Goal: Task Accomplishment & Management: Manage account settings

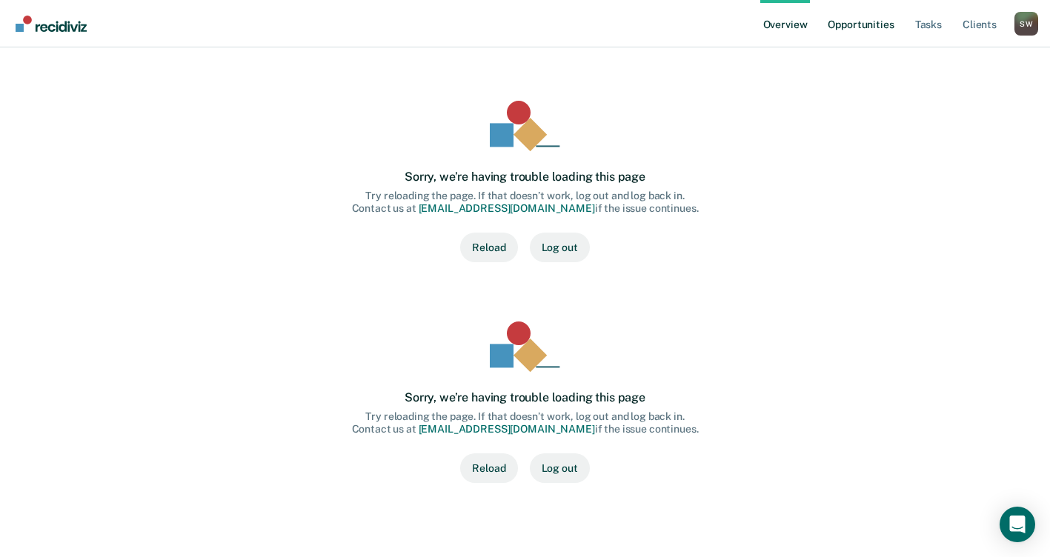
click at [864, 24] on link "Opportunities" at bounding box center [861, 23] width 72 height 47
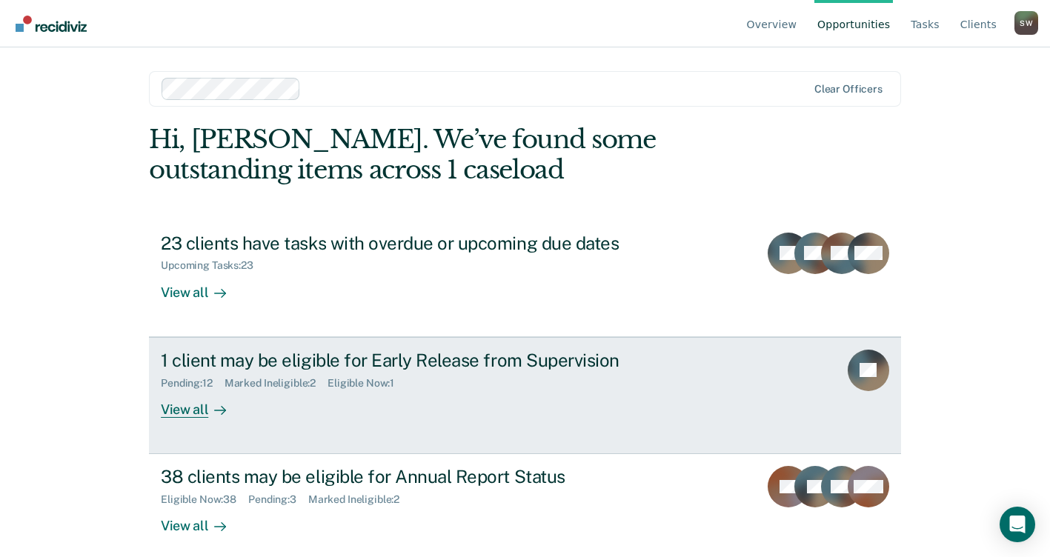
click at [425, 375] on div "Pending : 12 Marked Ineligible : 2 Eligible Now : 1" at bounding box center [421, 380] width 520 height 19
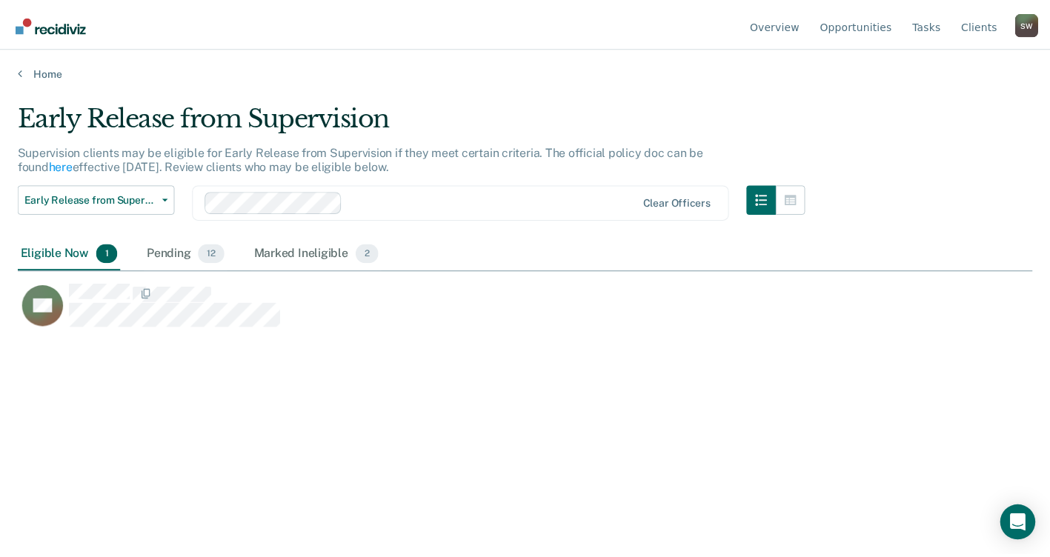
scroll to position [333, 1015]
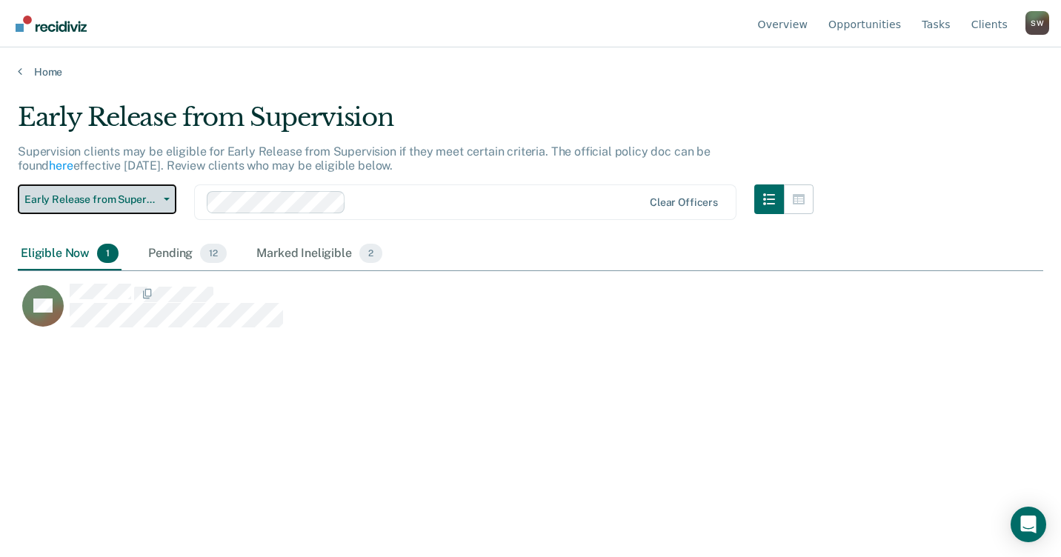
click at [166, 199] on icon "button" at bounding box center [167, 199] width 6 height 3
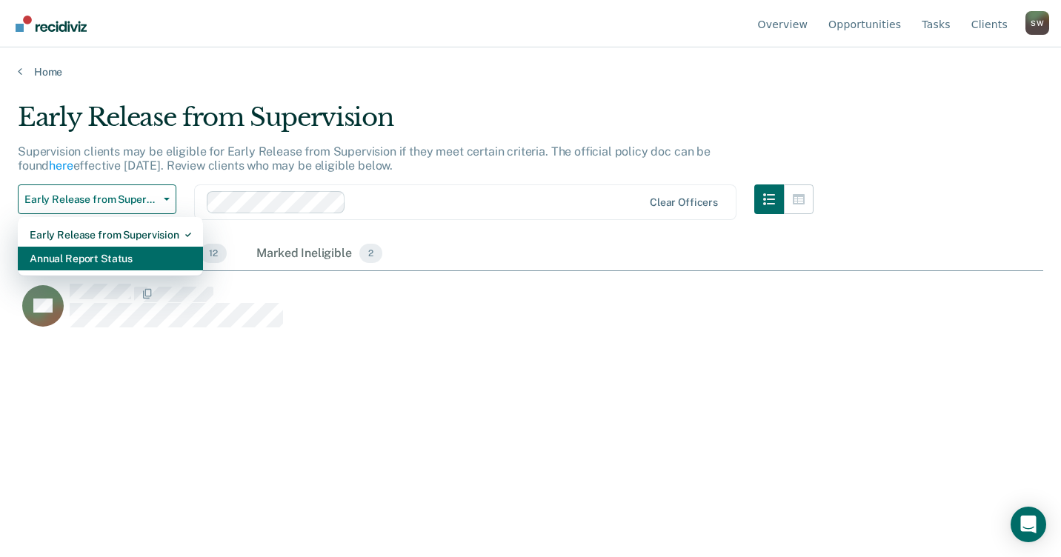
click at [113, 261] on div "Annual Report Status" at bounding box center [111, 259] width 162 height 24
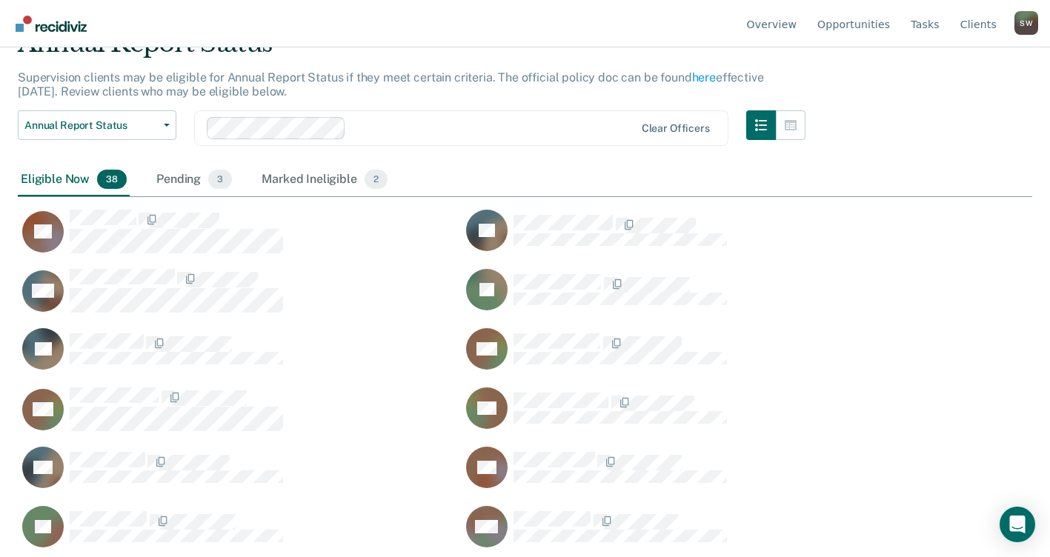
scroll to position [53, 0]
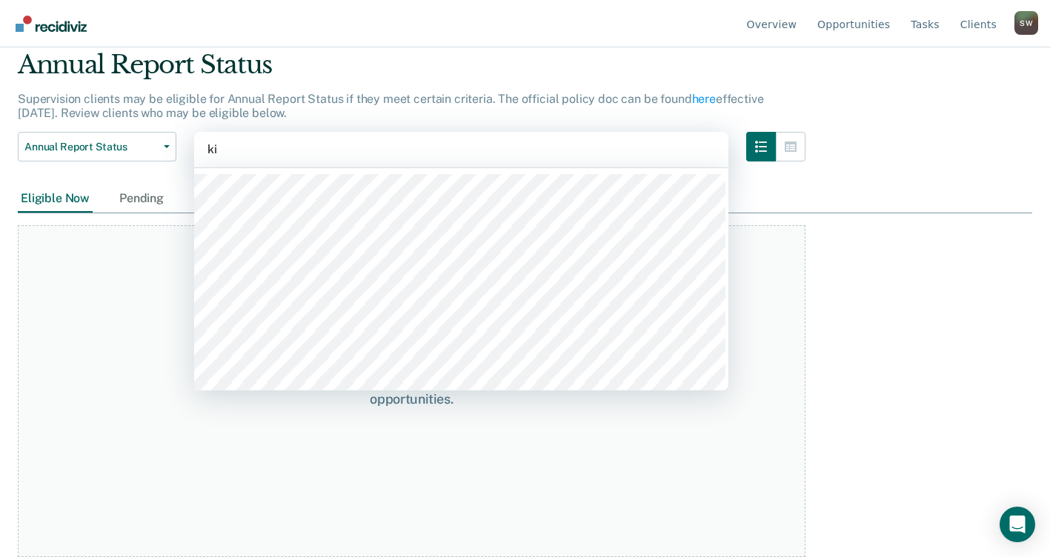
type input "[PERSON_NAME]"
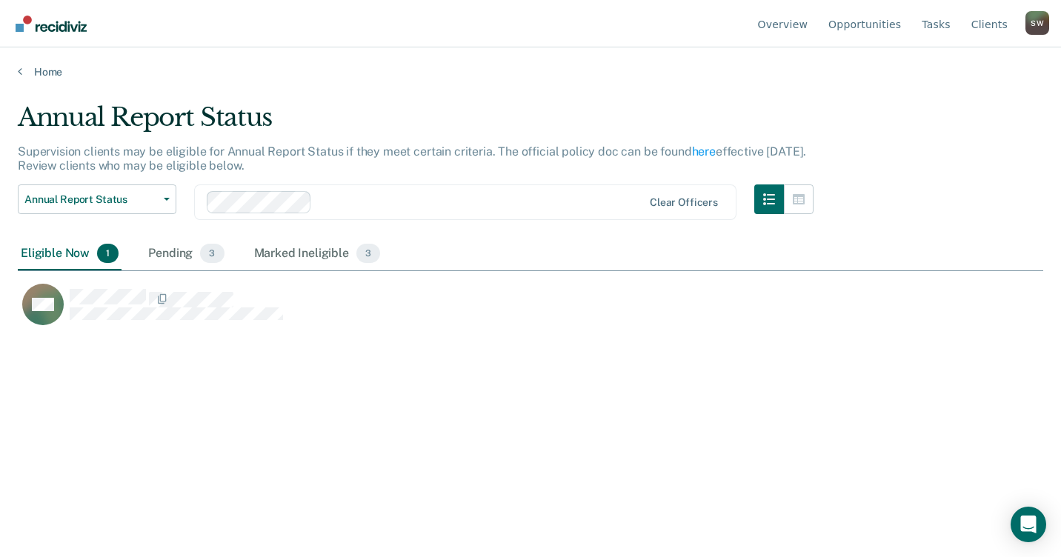
scroll to position [333, 1015]
click at [165, 198] on icon "button" at bounding box center [167, 199] width 6 height 3
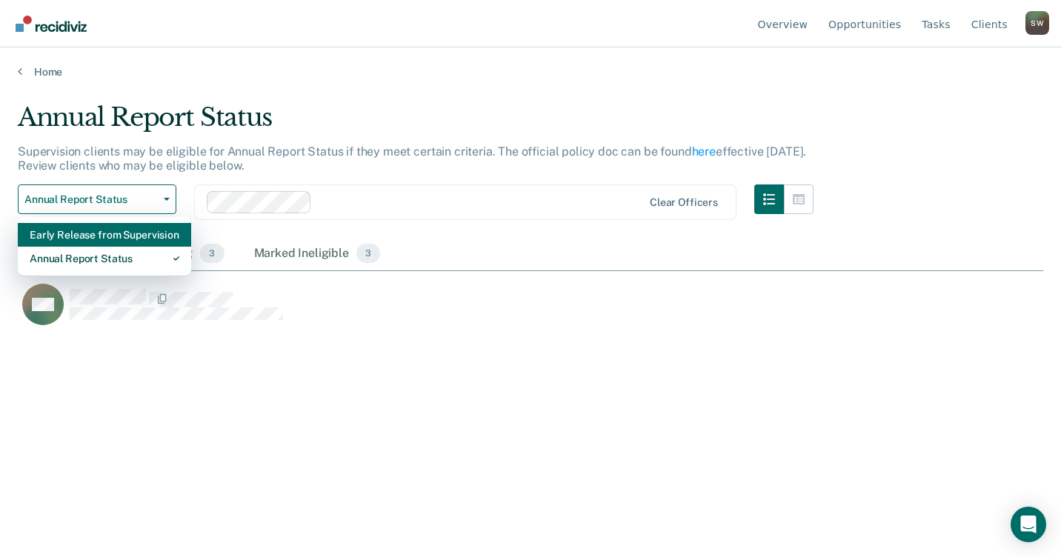
click at [123, 232] on div "Early Release from Supervision" at bounding box center [105, 235] width 150 height 24
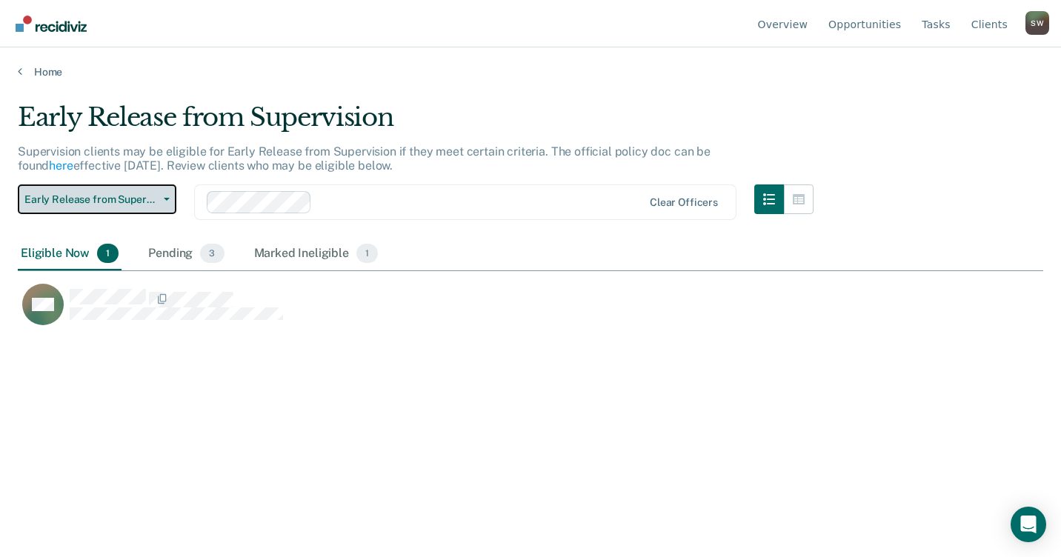
click at [129, 201] on span "Early Release from Supervision" at bounding box center [90, 199] width 133 height 13
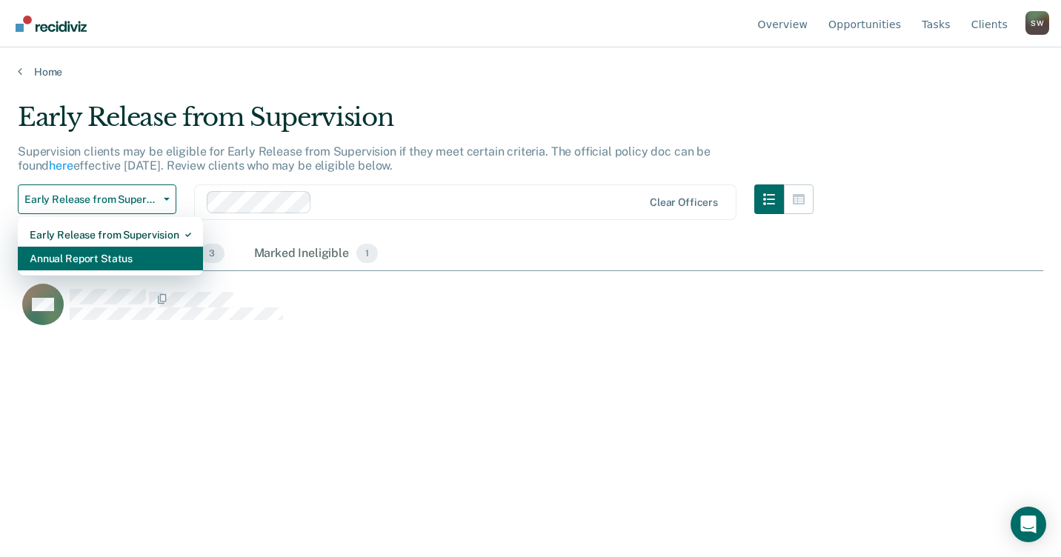
click at [124, 261] on div "Annual Report Status" at bounding box center [111, 259] width 162 height 24
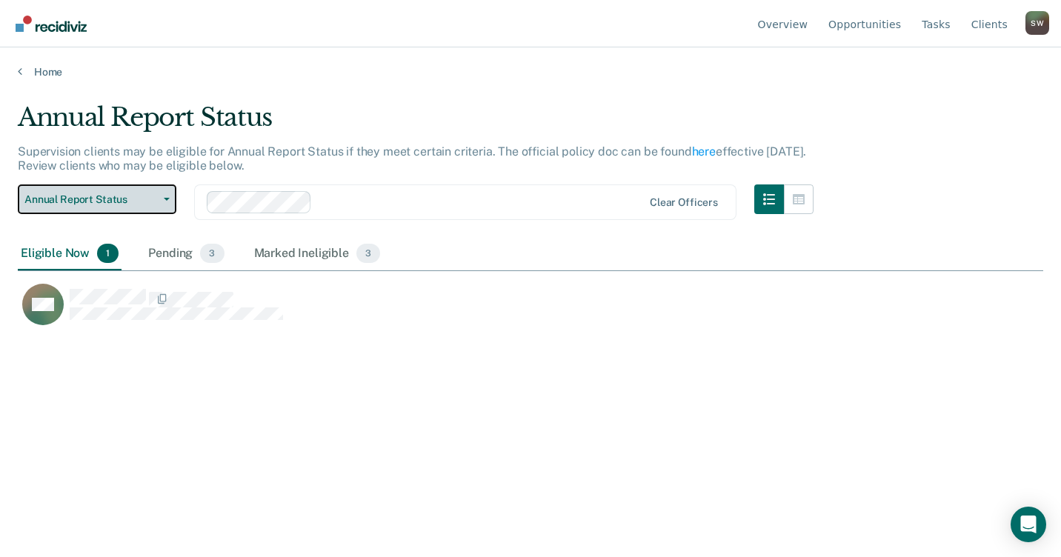
click at [165, 202] on button "Annual Report Status" at bounding box center [97, 200] width 159 height 30
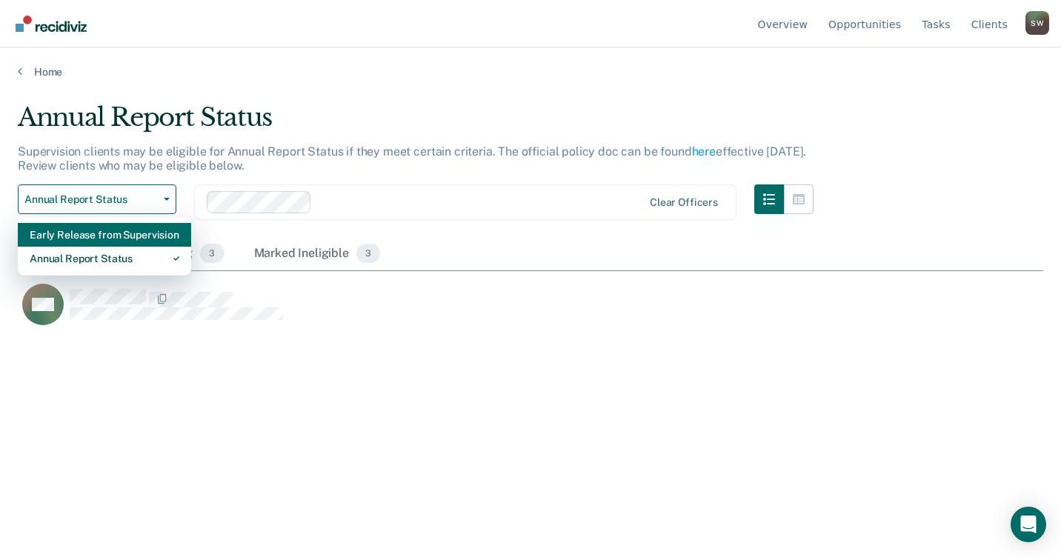
click at [111, 236] on div "Early Release from Supervision" at bounding box center [105, 235] width 150 height 24
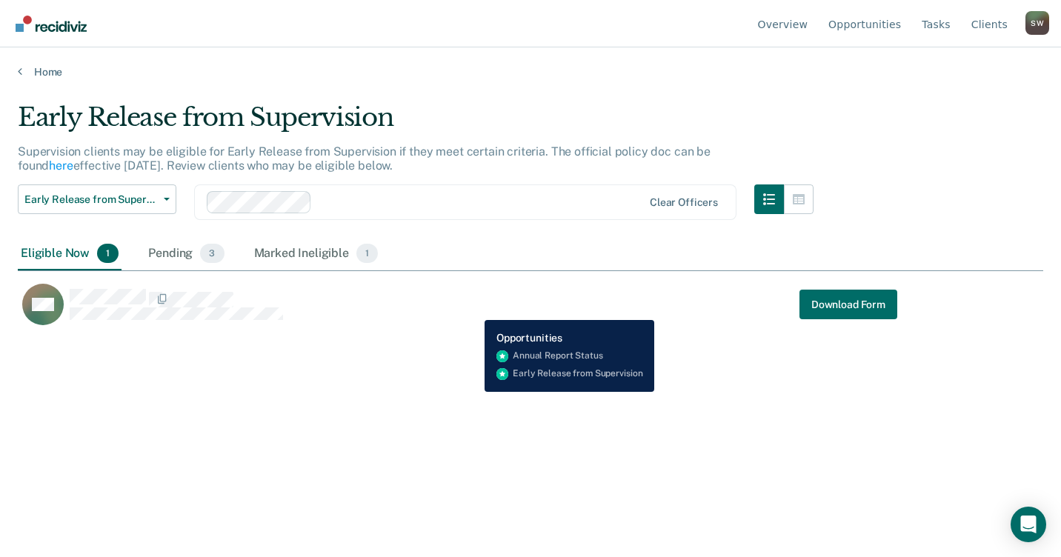
click at [474, 309] on div "WA Download Form" at bounding box center [458, 304] width 880 height 43
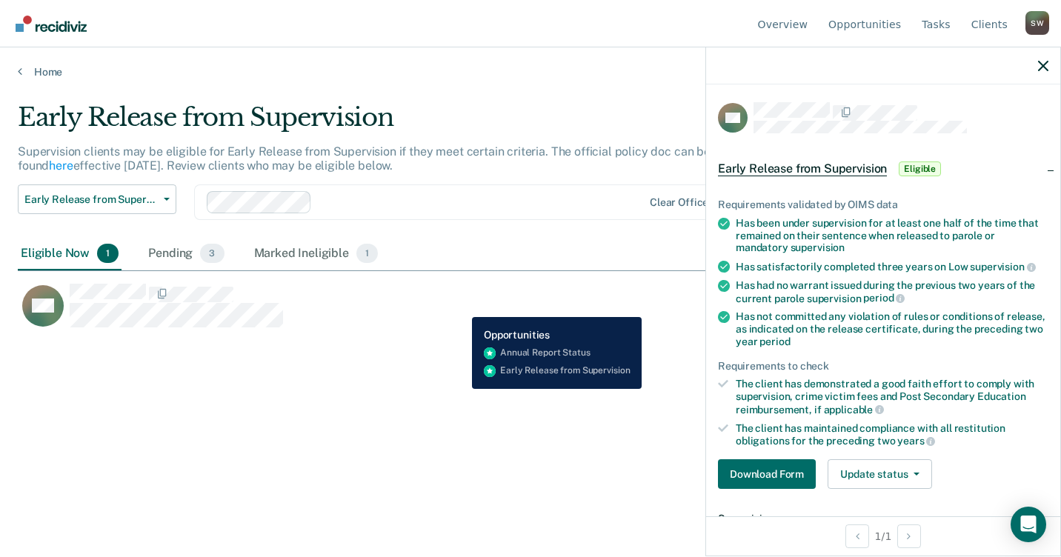
click at [460, 308] on div "WA Download Form" at bounding box center [458, 305] width 880 height 45
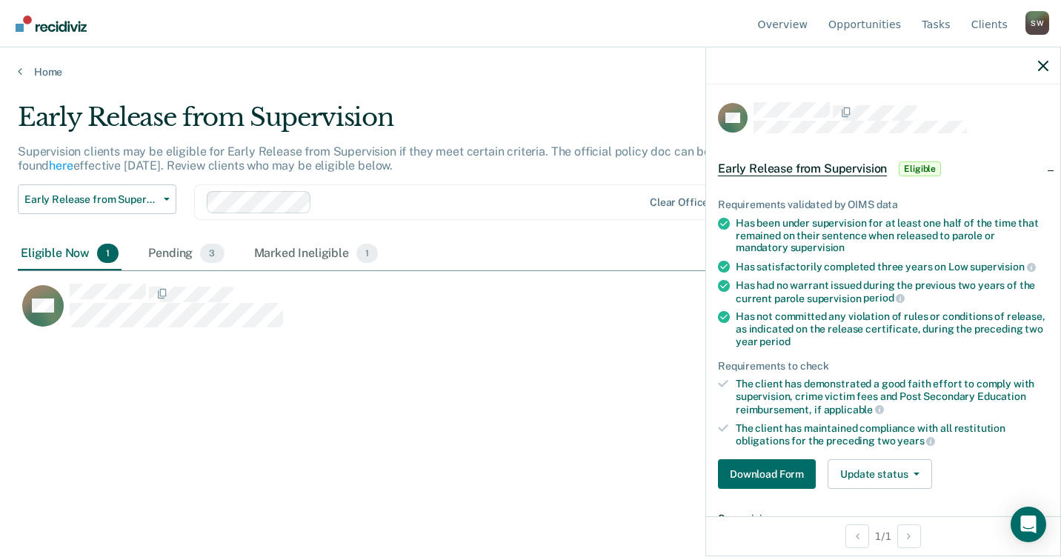
click at [1051, 64] on div at bounding box center [883, 65] width 354 height 37
click at [1045, 64] on icon "button" at bounding box center [1043, 66] width 10 height 10
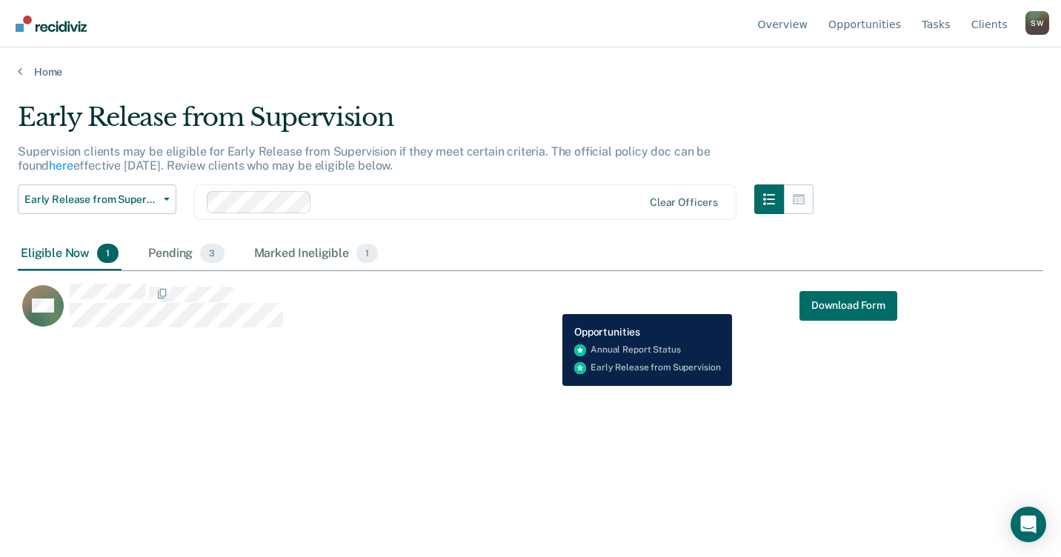
scroll to position [333, 1015]
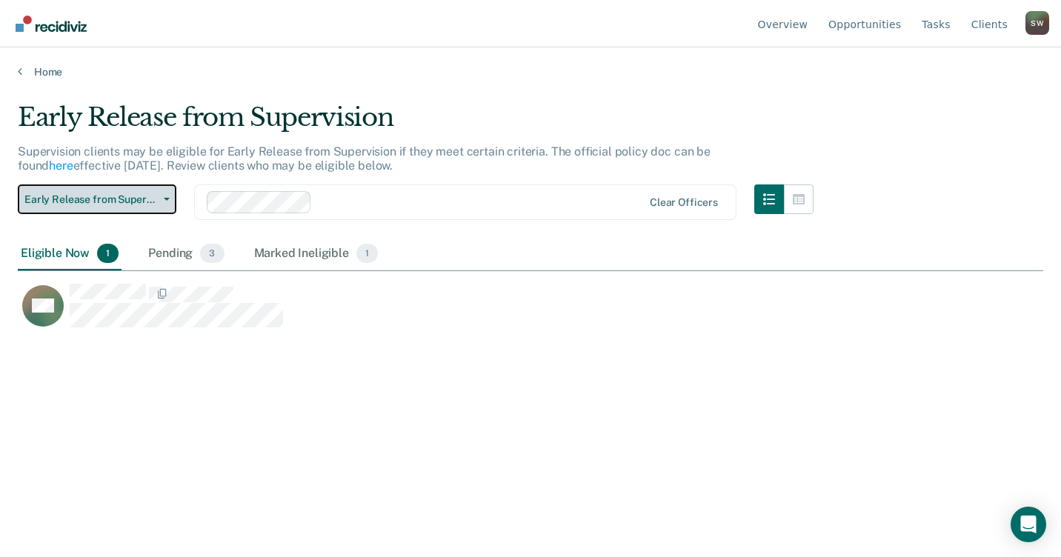
click at [169, 199] on icon "button" at bounding box center [167, 199] width 6 height 3
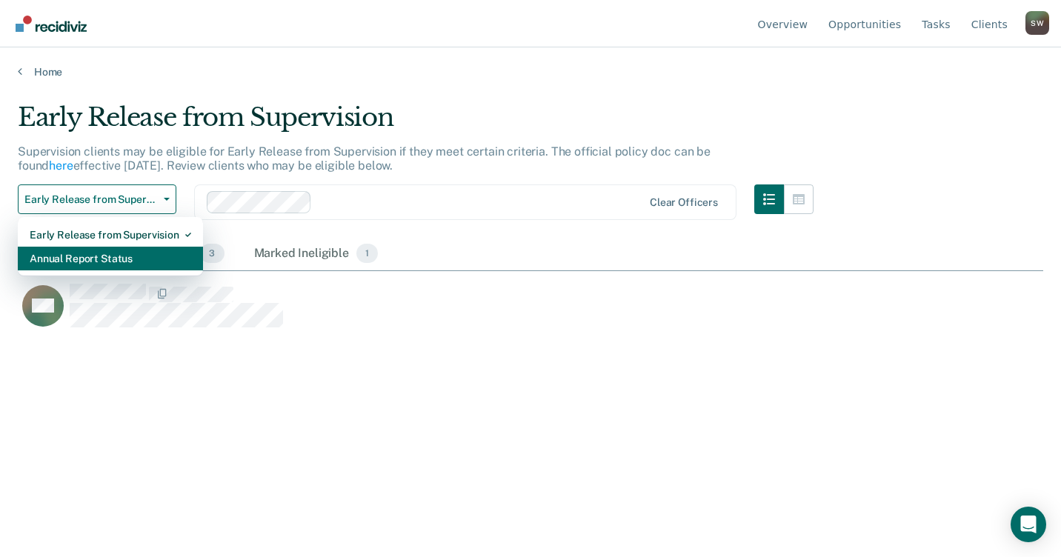
click at [125, 255] on div "Annual Report Status" at bounding box center [111, 259] width 162 height 24
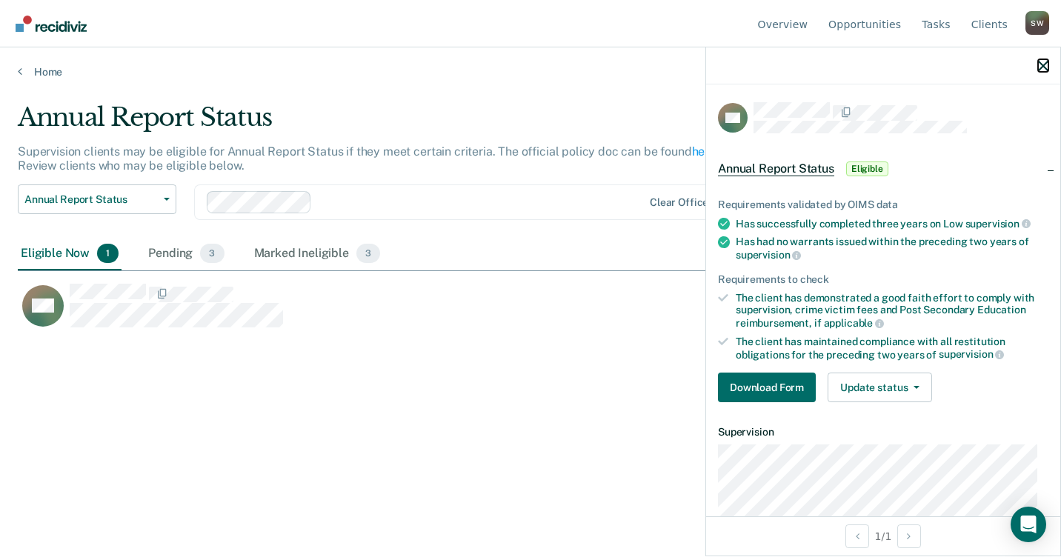
click at [1046, 66] on icon "button" at bounding box center [1043, 66] width 10 height 10
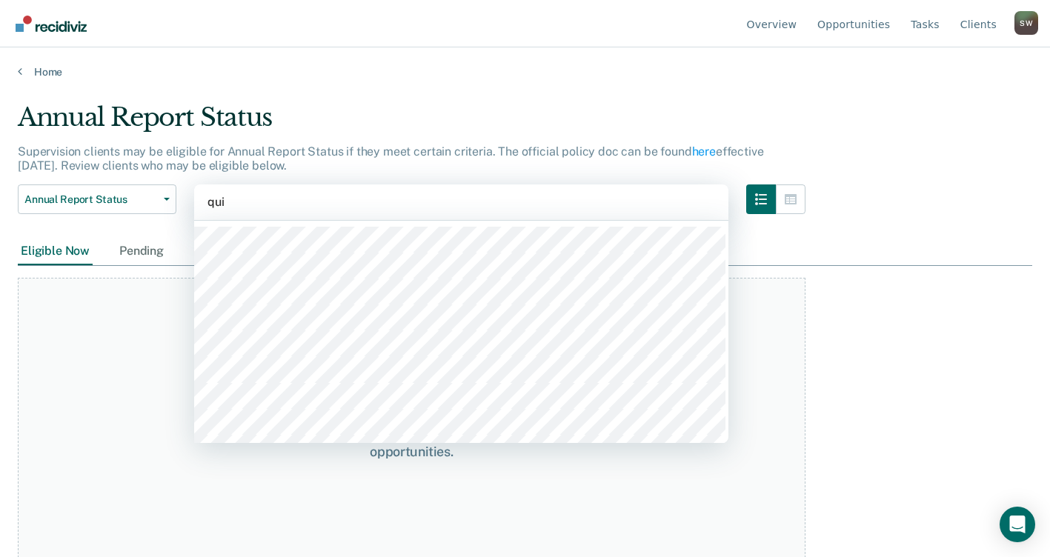
type input "quin"
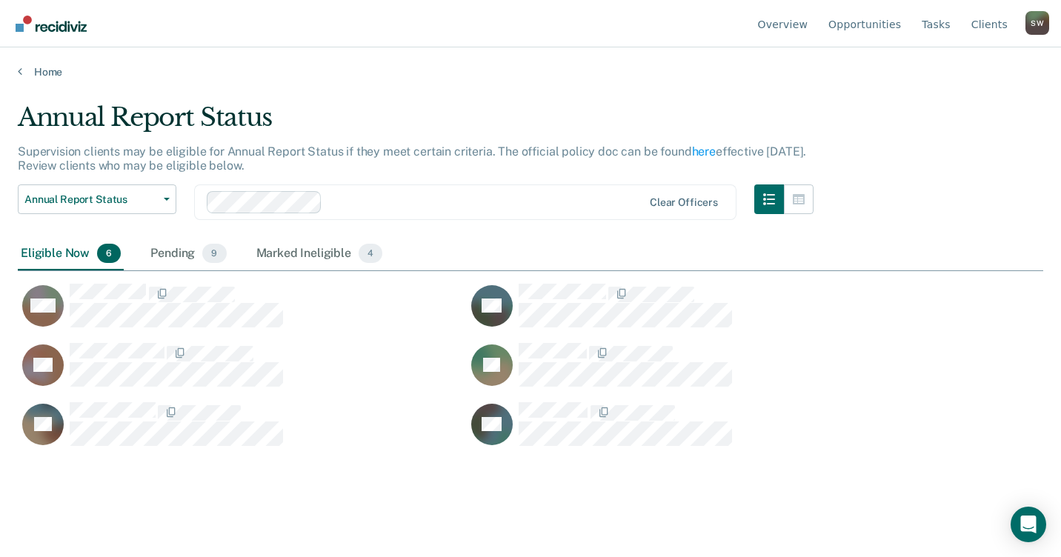
scroll to position [333, 1015]
click at [167, 199] on icon "button" at bounding box center [167, 199] width 6 height 3
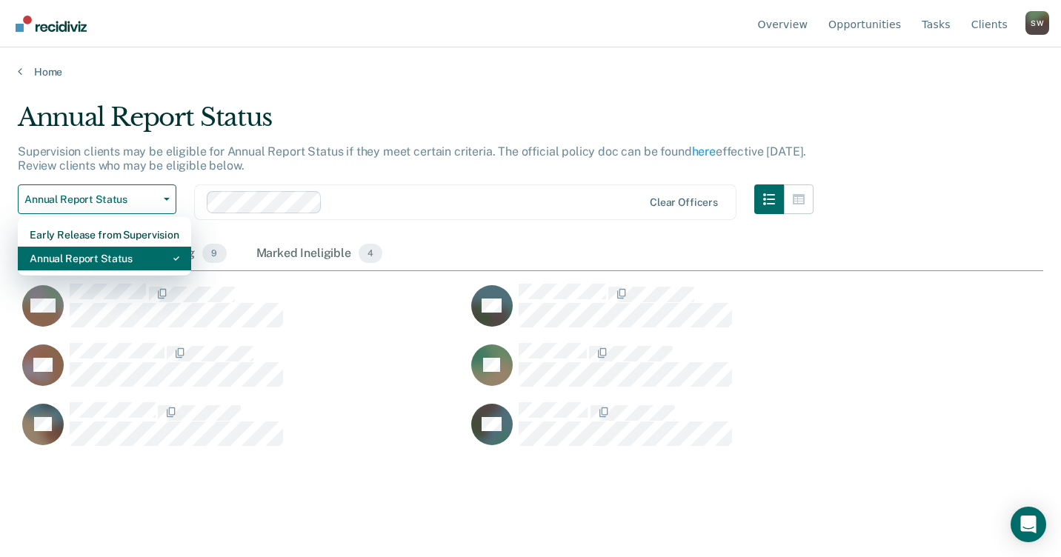
click at [93, 261] on div "Annual Report Status" at bounding box center [105, 259] width 150 height 24
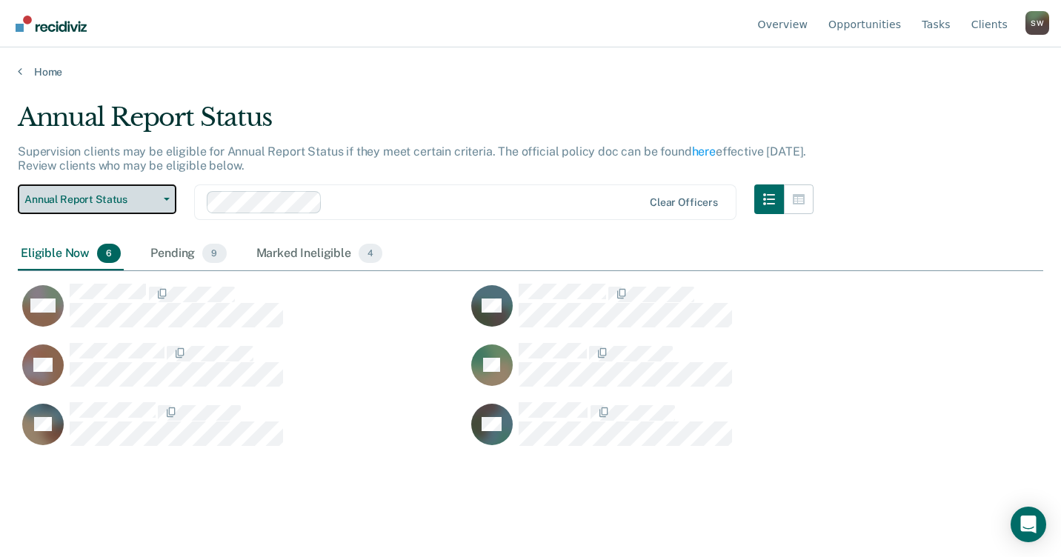
click at [168, 198] on icon "button" at bounding box center [167, 199] width 6 height 3
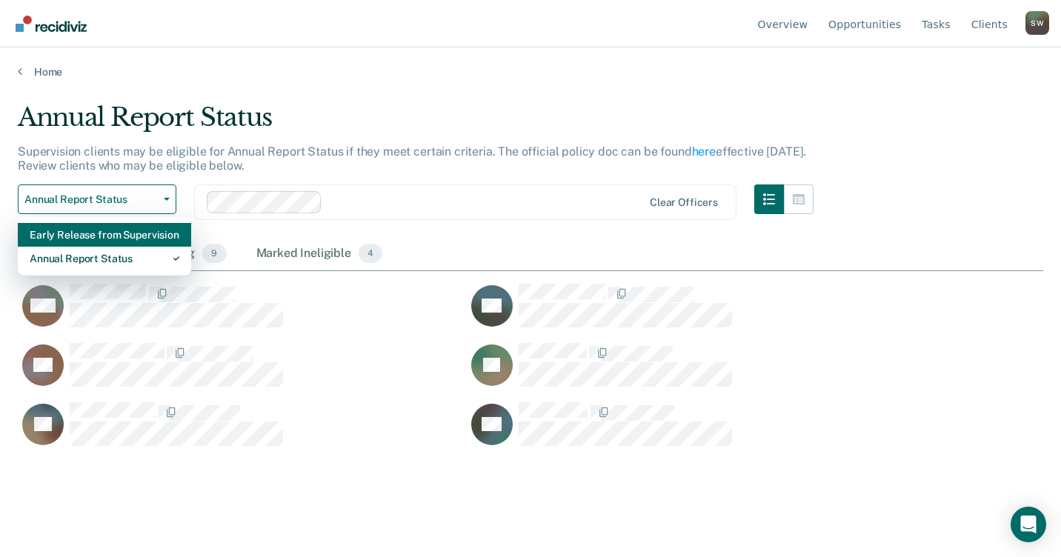
click at [127, 234] on div "Early Release from Supervision" at bounding box center [105, 235] width 150 height 24
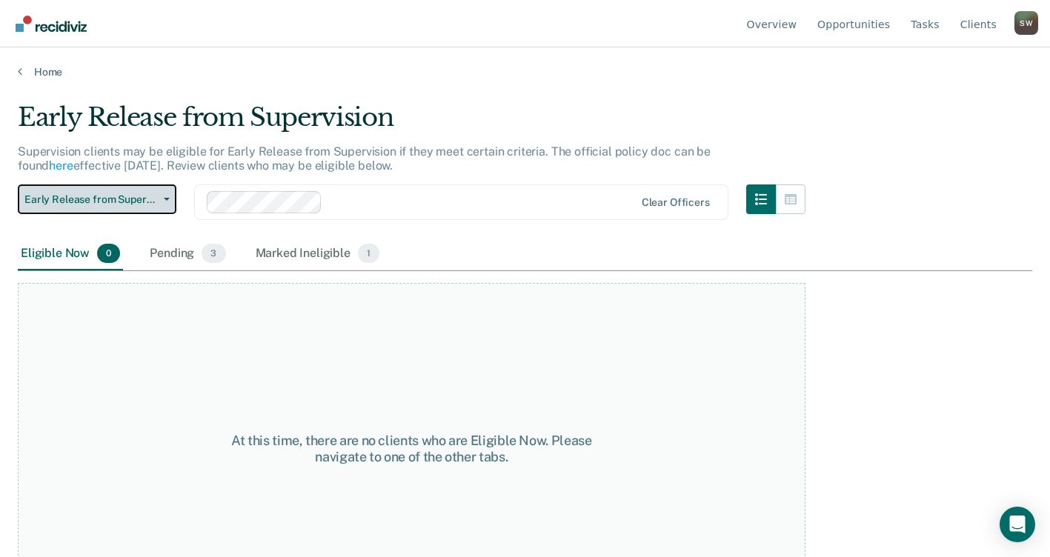
click at [165, 196] on button "Early Release from Supervision" at bounding box center [97, 200] width 159 height 30
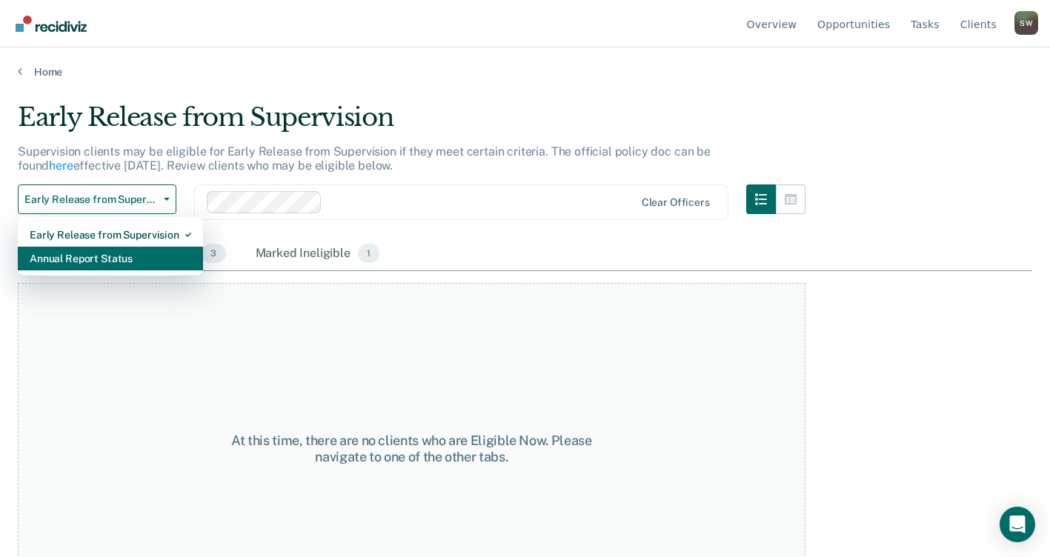
click at [130, 262] on div "Annual Report Status" at bounding box center [111, 259] width 162 height 24
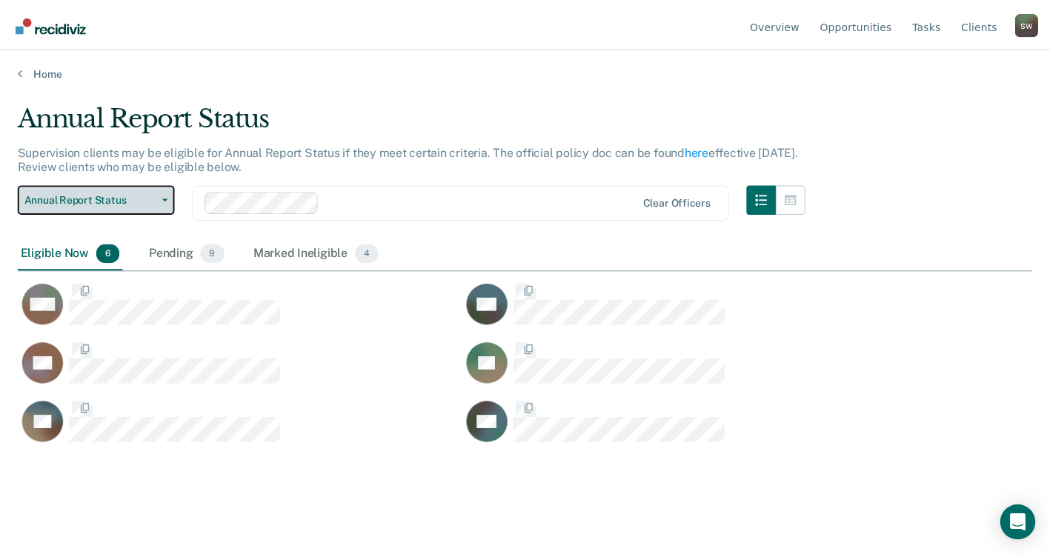
scroll to position [333, 1015]
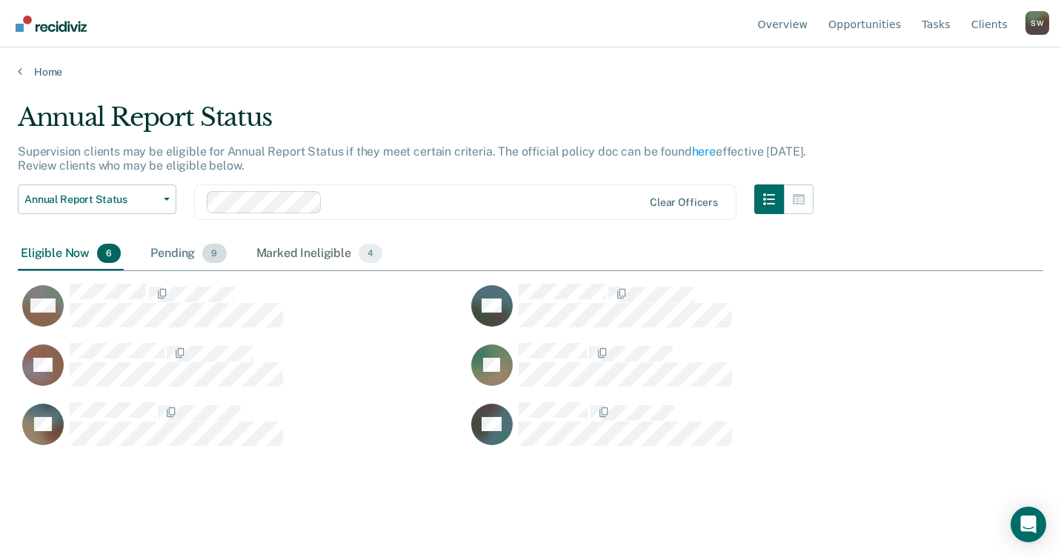
click at [180, 248] on div "Pending 9" at bounding box center [188, 254] width 82 height 33
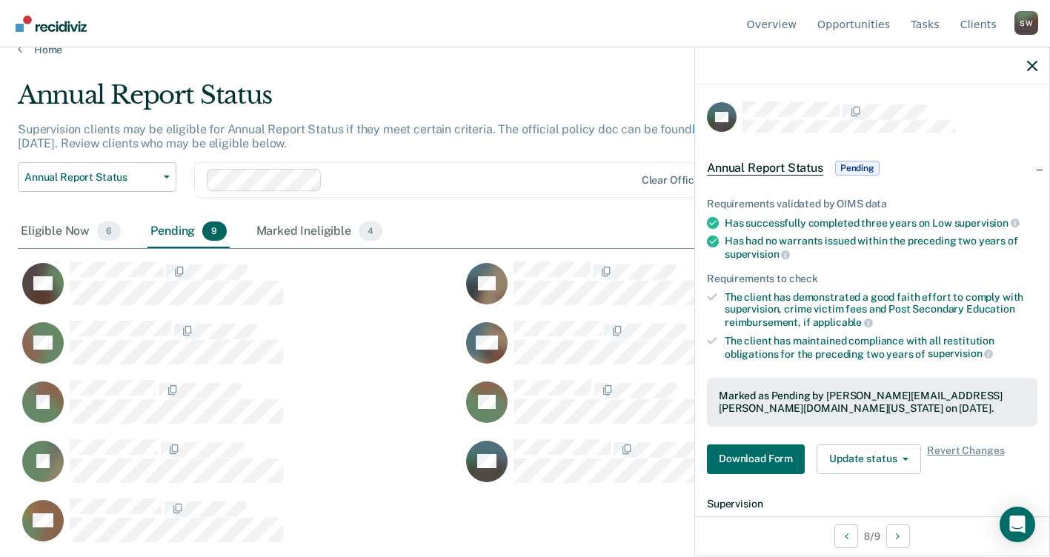
scroll to position [0, 0]
click at [897, 459] on span "button" at bounding box center [903, 460] width 12 height 3
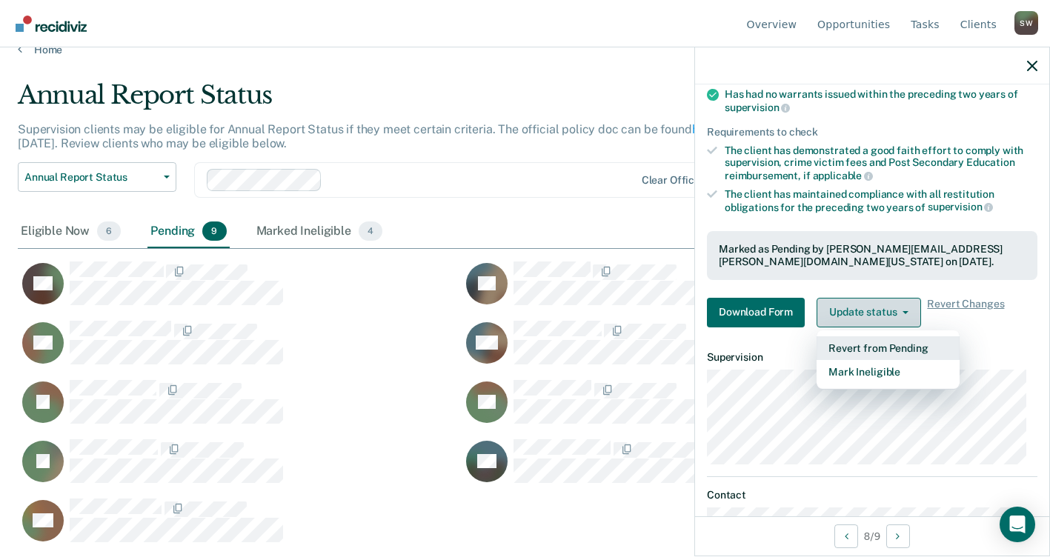
scroll to position [148, 0]
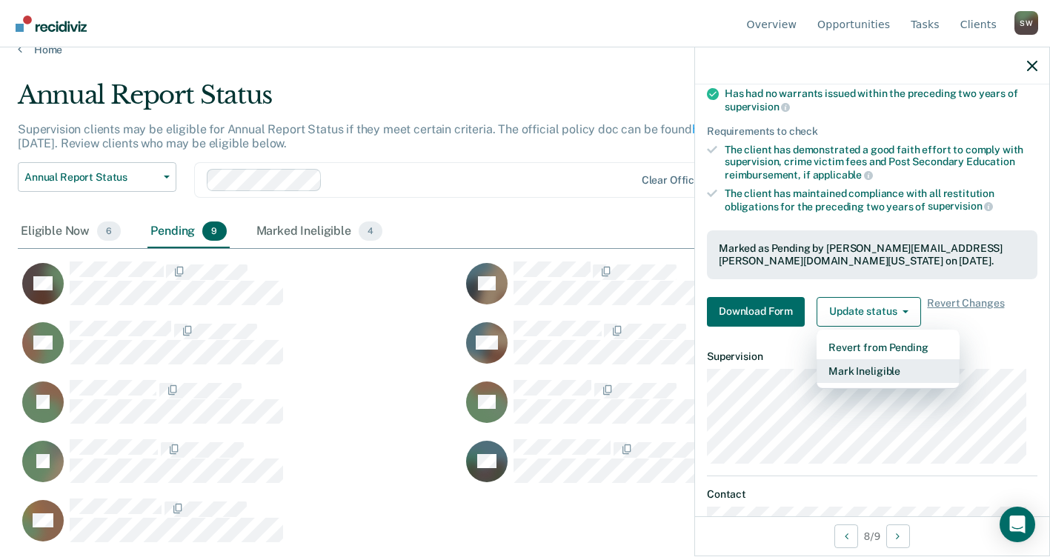
click at [868, 371] on button "Mark Ineligible" at bounding box center [888, 371] width 143 height 24
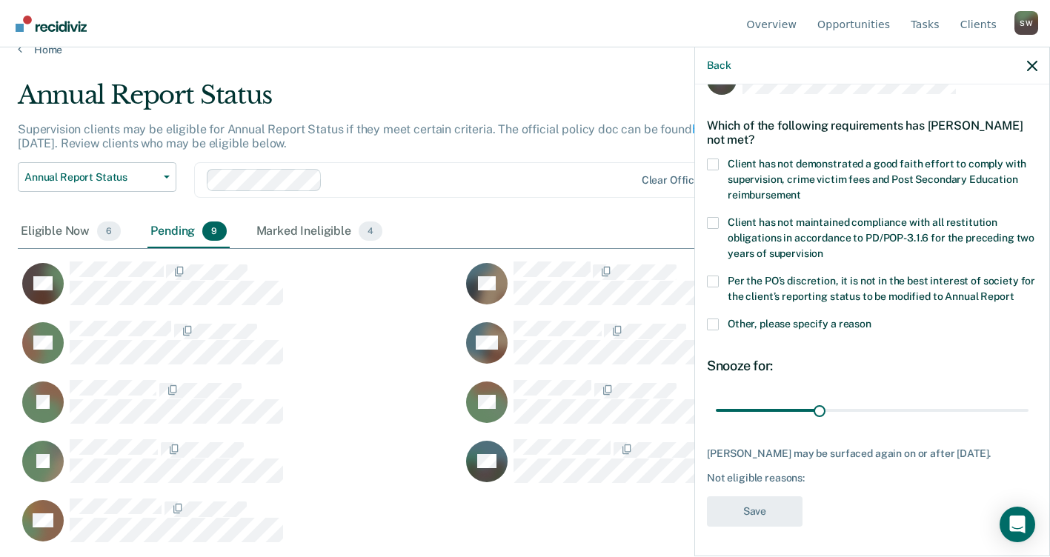
scroll to position [65, 0]
click at [715, 159] on span at bounding box center [713, 165] width 12 height 12
click at [801, 190] on input "Client has not demonstrated a good faith effort to comply with supervision, cri…" at bounding box center [801, 190] width 0 height 0
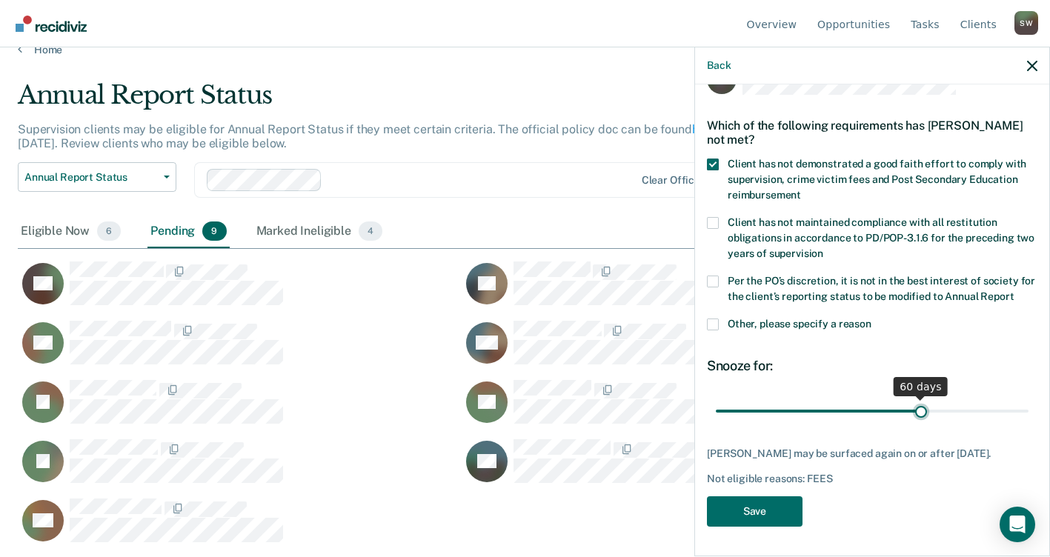
drag, startPoint x: 817, startPoint y: 397, endPoint x: 915, endPoint y: 395, distance: 97.8
type input "60"
click at [915, 398] on input "range" at bounding box center [872, 411] width 313 height 26
click at [754, 517] on button "Save" at bounding box center [755, 512] width 96 height 30
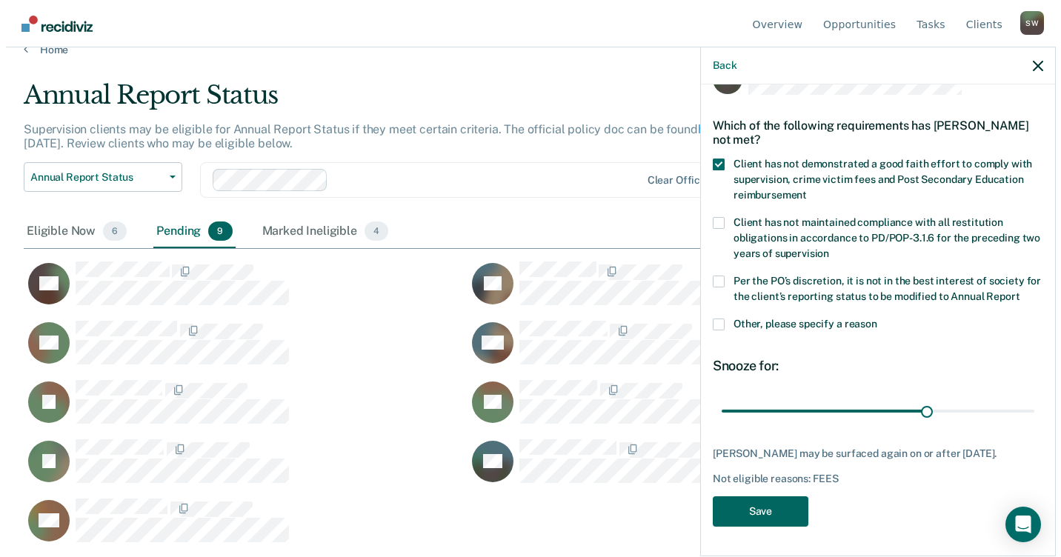
scroll to position [333, 1015]
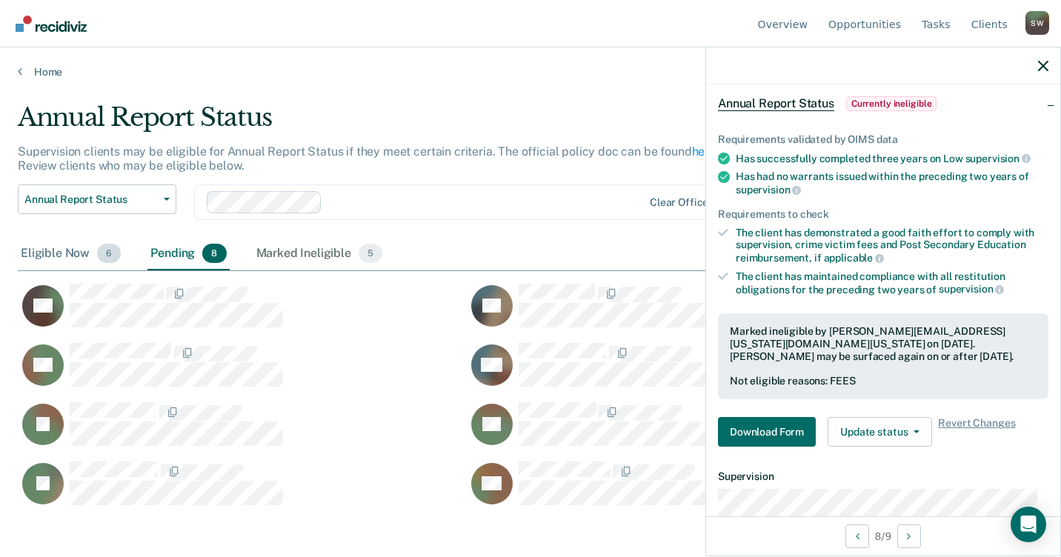
click at [63, 258] on div "Eligible Now 6" at bounding box center [71, 254] width 106 height 33
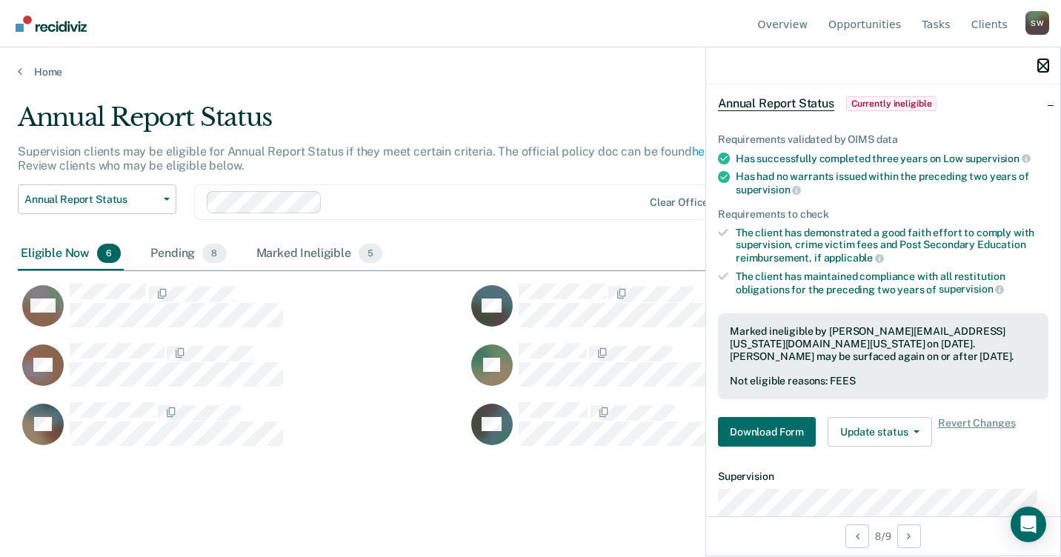
click at [1045, 67] on icon "button" at bounding box center [1043, 66] width 10 height 10
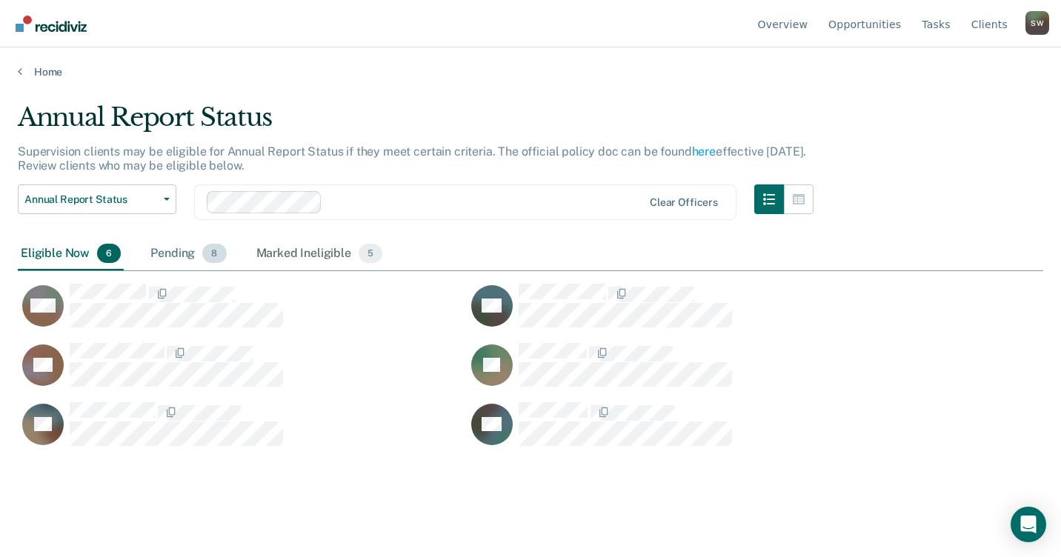
click at [172, 253] on div "Pending 8" at bounding box center [188, 254] width 82 height 33
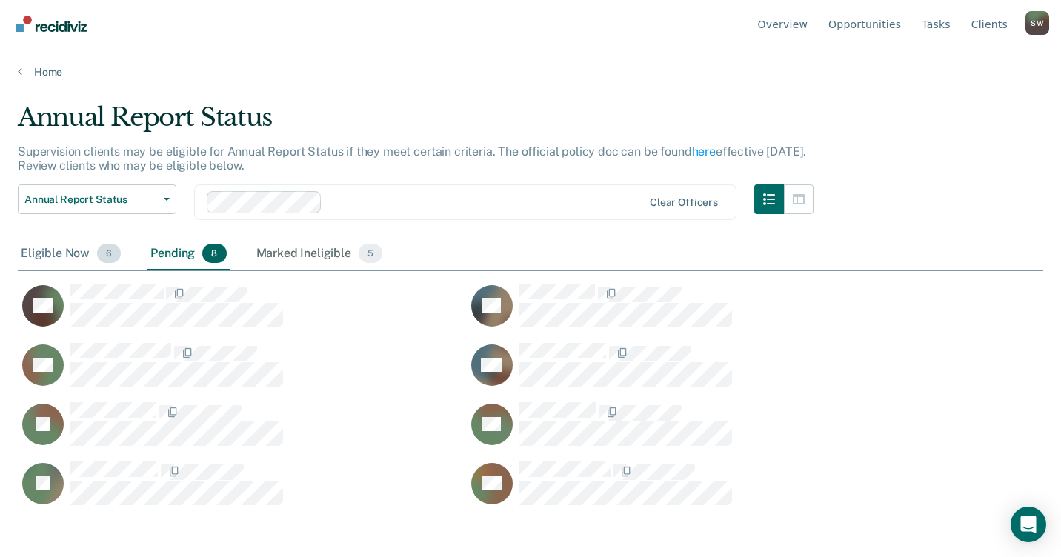
click at [46, 255] on div "Eligible Now 6" at bounding box center [71, 254] width 106 height 33
